Goal: Navigation & Orientation: Find specific page/section

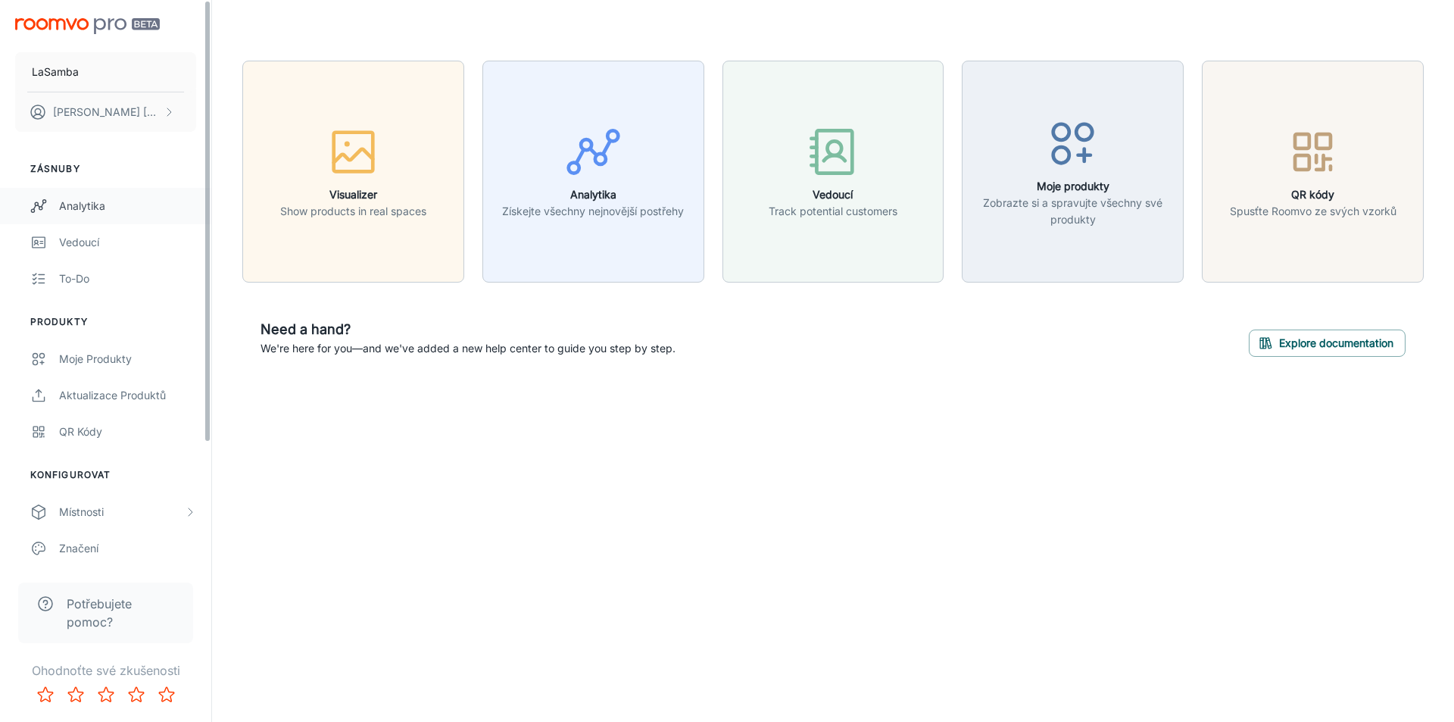
click at [72, 202] on div "Analytika" at bounding box center [127, 206] width 137 height 17
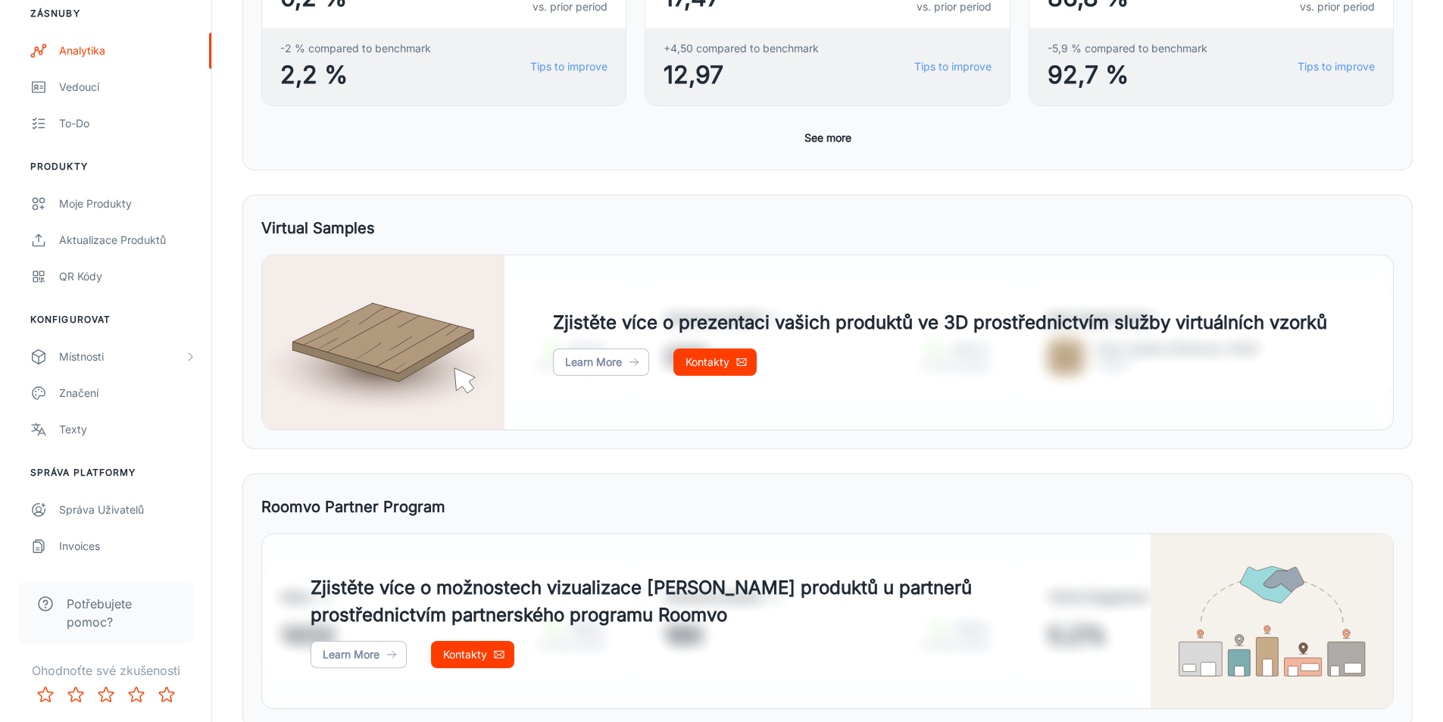
scroll to position [666, 0]
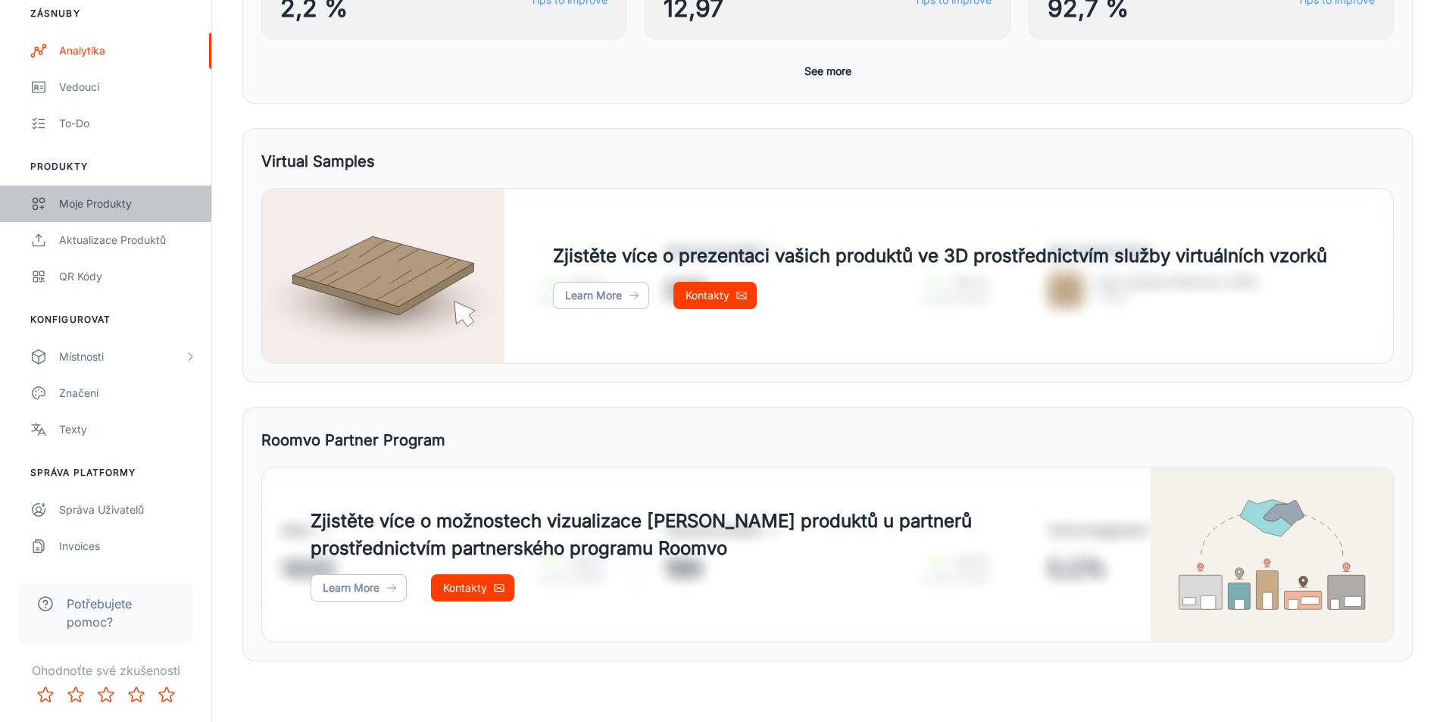
click at [79, 208] on div "Moje produkty" at bounding box center [127, 203] width 137 height 17
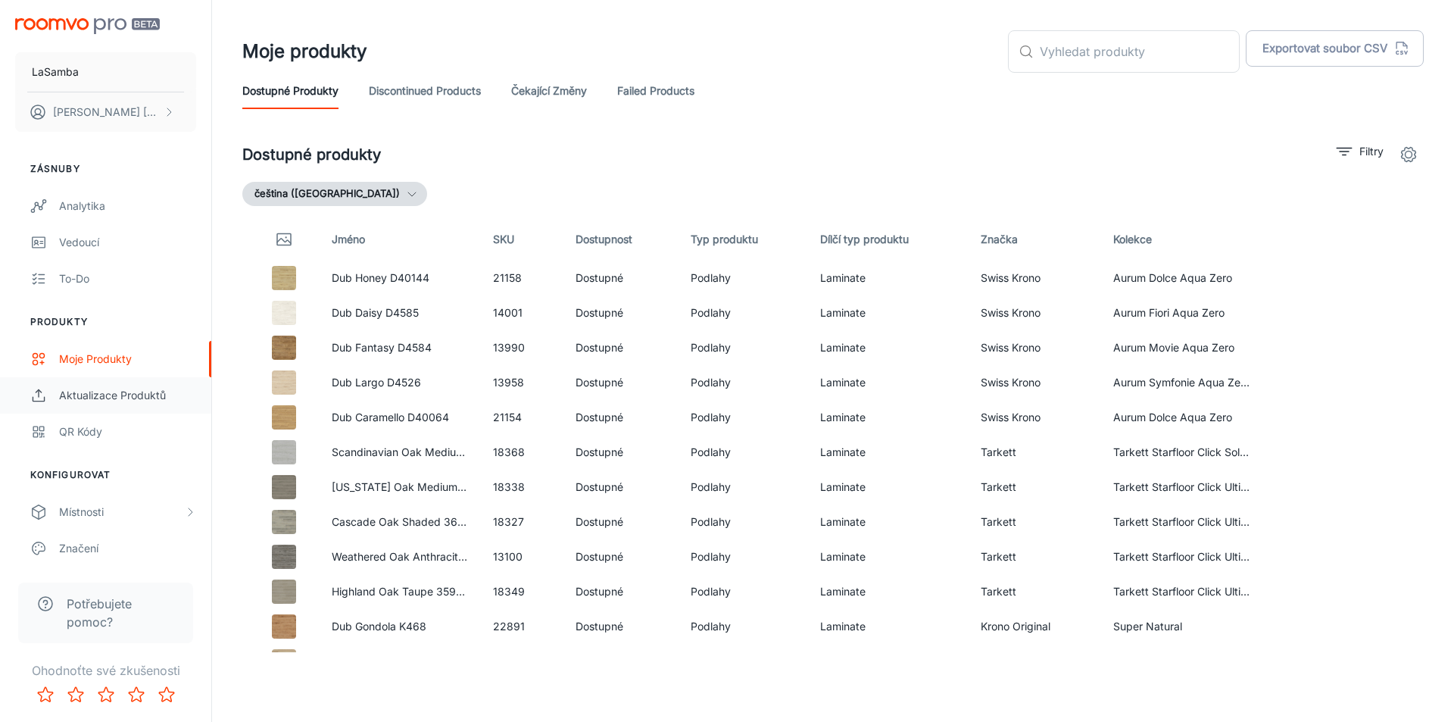
click at [123, 398] on div "Aktualizace produktů" at bounding box center [127, 395] width 137 height 17
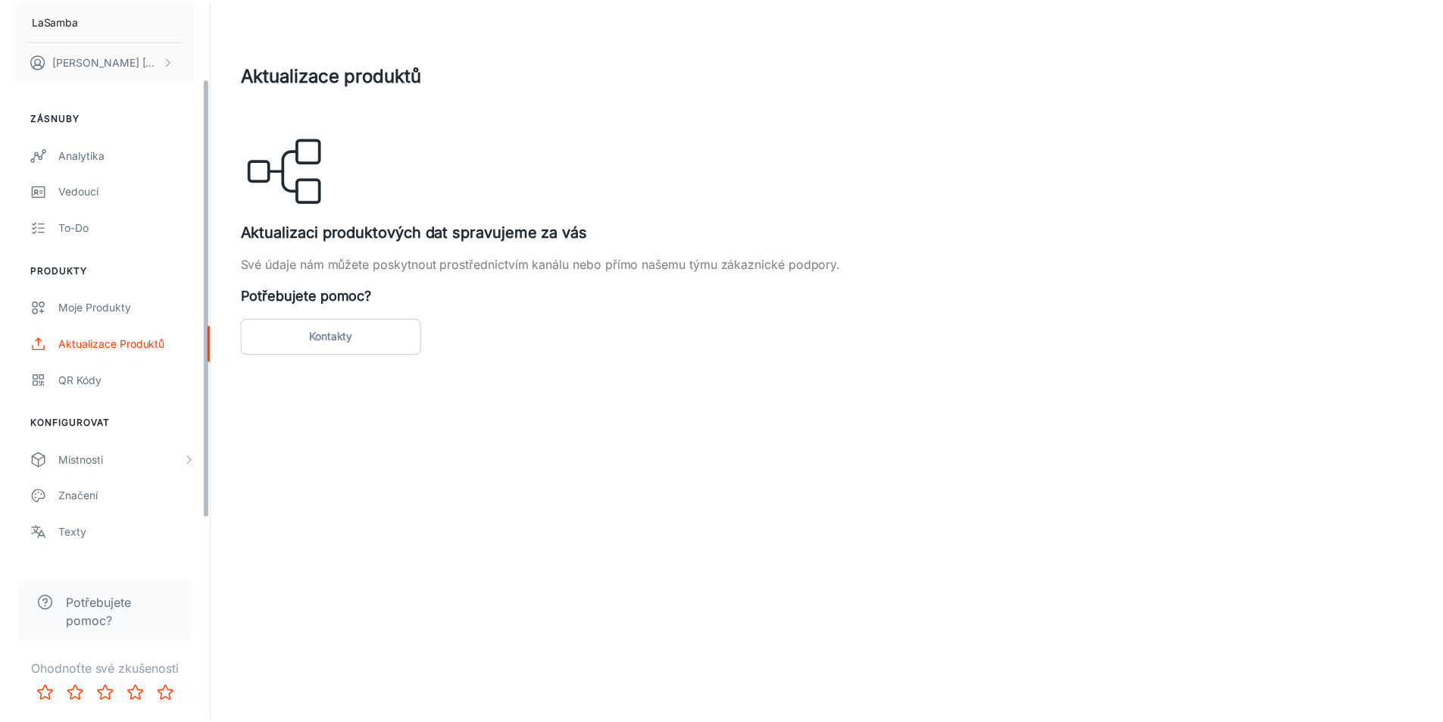
scroll to position [155, 0]
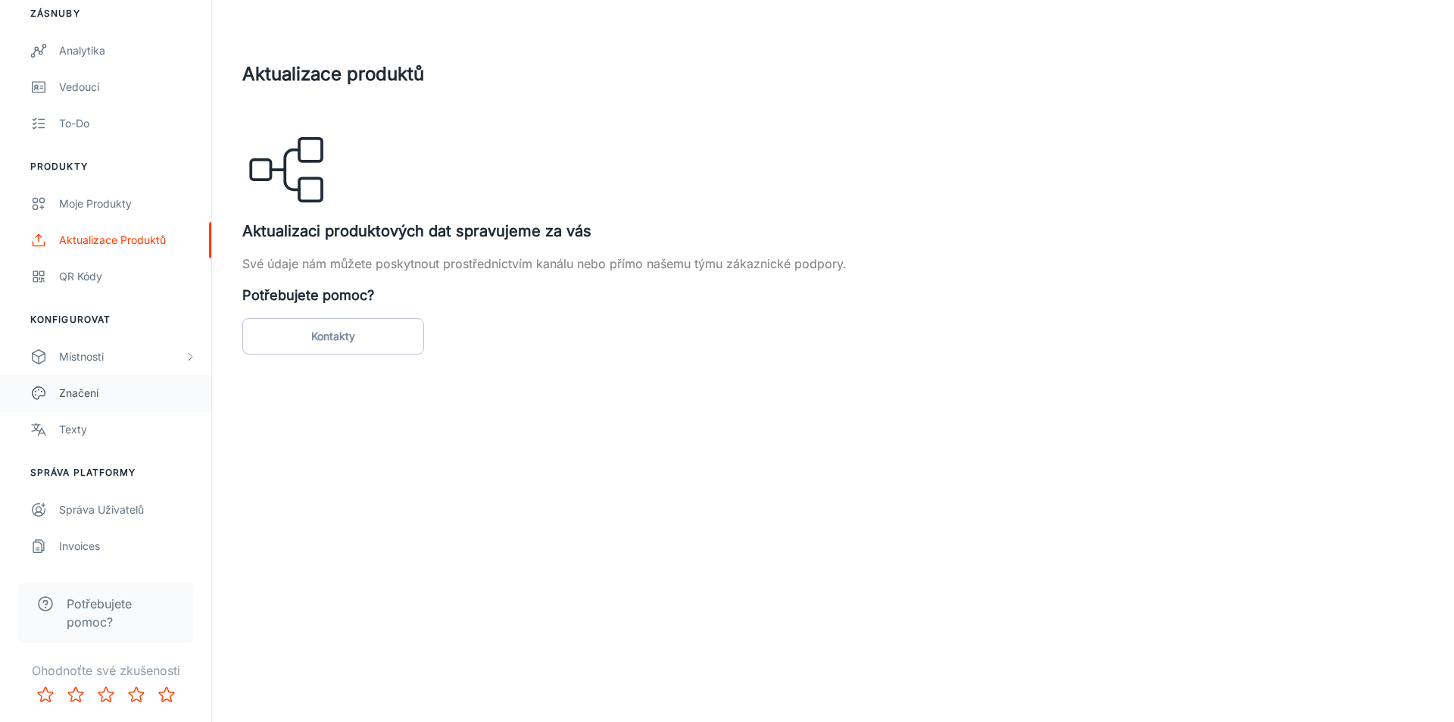
click at [119, 396] on div "Značení" at bounding box center [127, 393] width 137 height 17
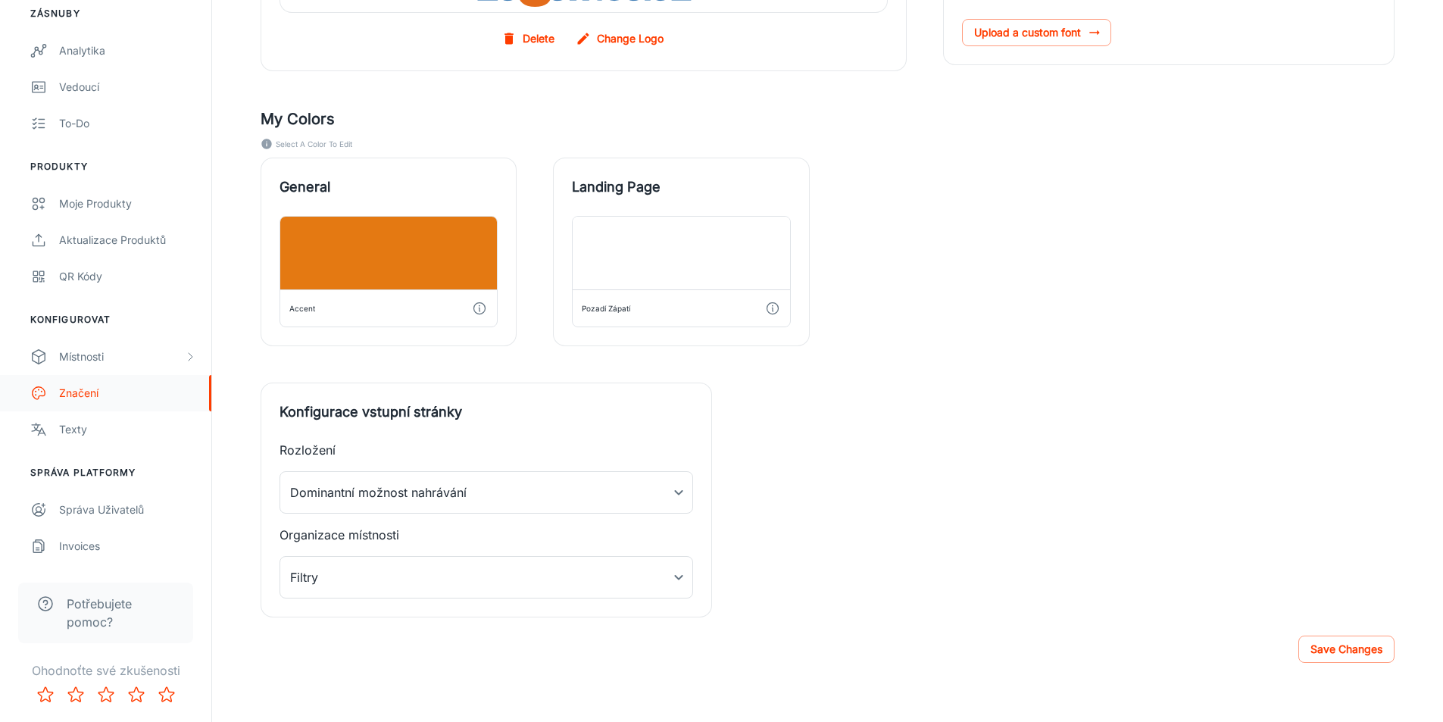
scroll to position [317, 0]
click at [101, 422] on div "Texty" at bounding box center [127, 429] width 137 height 17
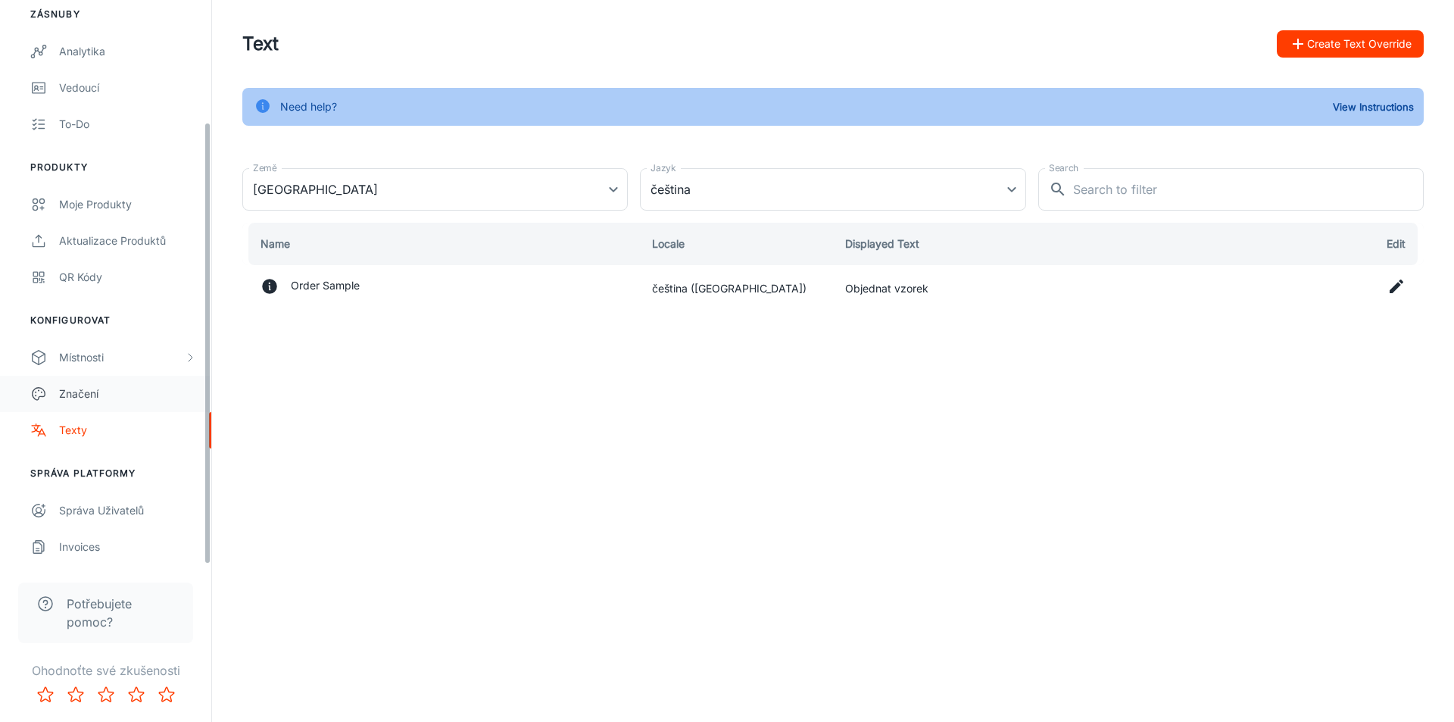
scroll to position [155, 0]
click at [104, 204] on div "Moje produkty" at bounding box center [127, 203] width 137 height 17
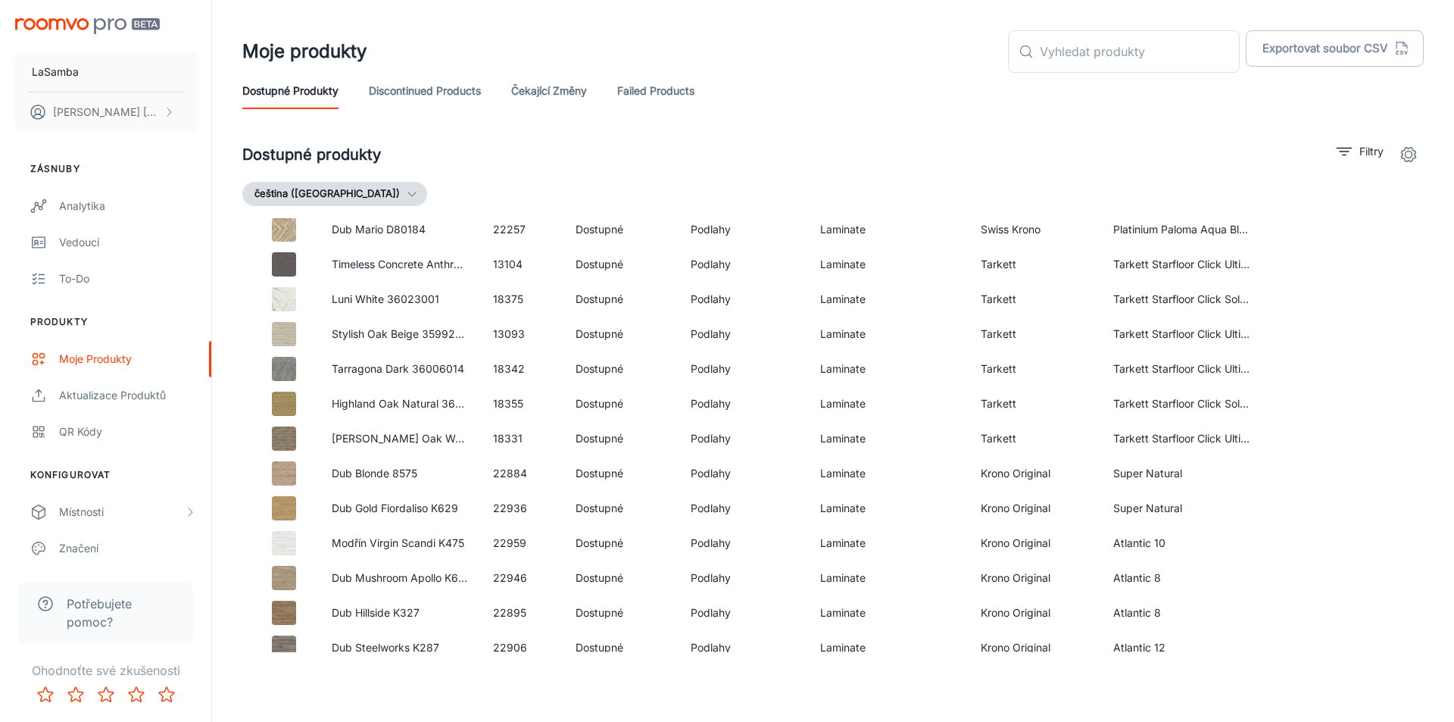
scroll to position [7377, 0]
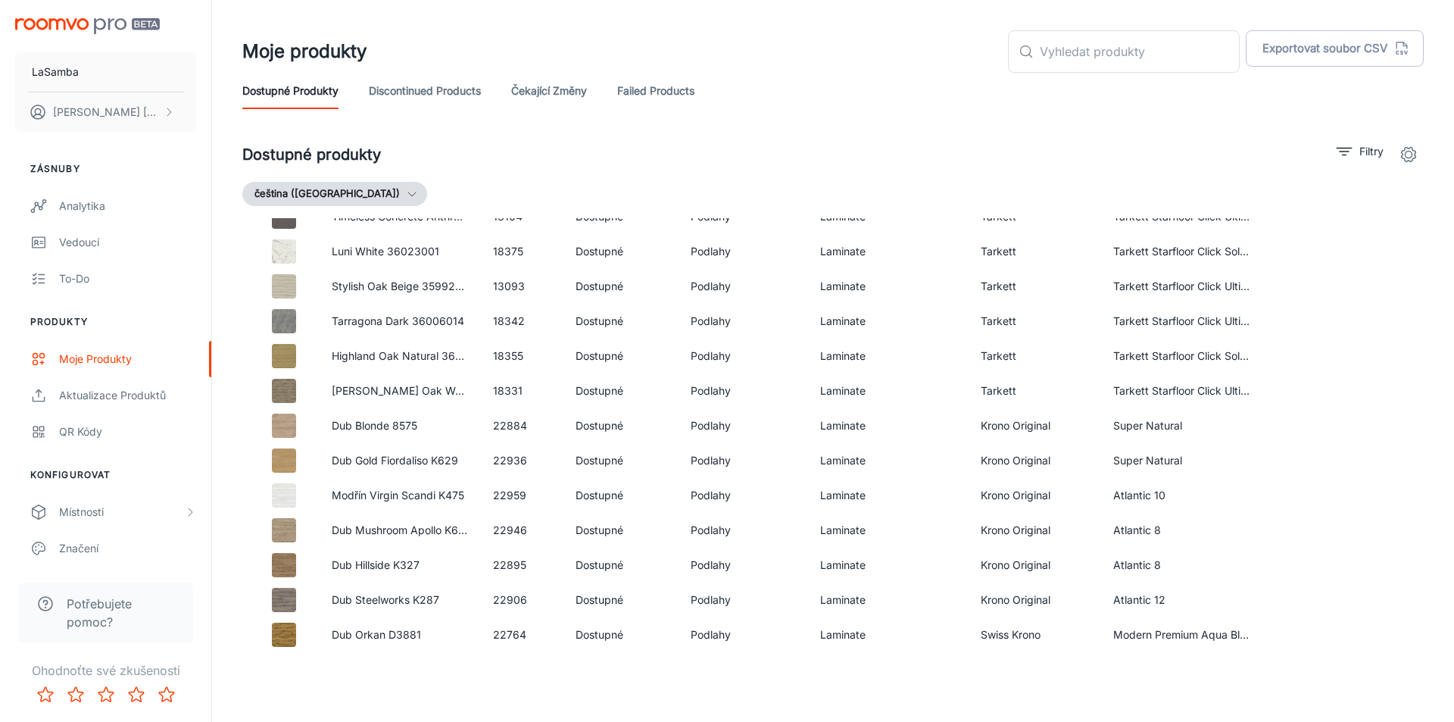
click at [833, 48] on div "Moje produkty ​ ​ Exportovat soubor CSV" at bounding box center [832, 51] width 1181 height 42
